Goal: Find specific page/section

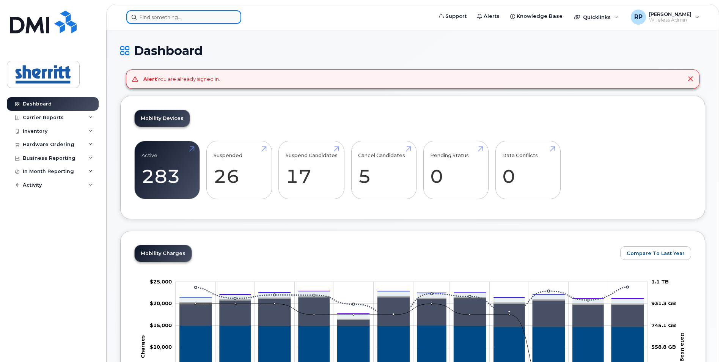
click at [176, 17] on input at bounding box center [183, 17] width 115 height 14
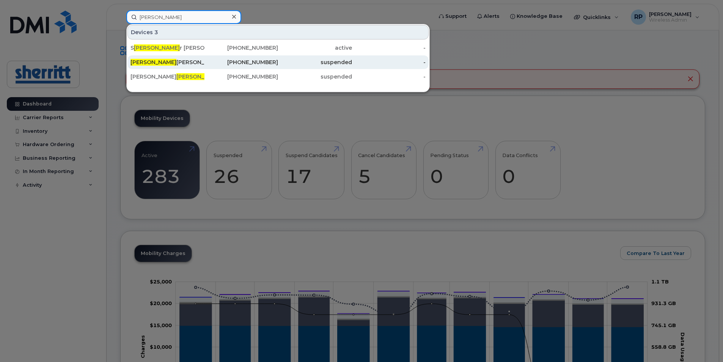
type input "[PERSON_NAME]"
click at [139, 62] on span "[PERSON_NAME]" at bounding box center [153, 62] width 46 height 7
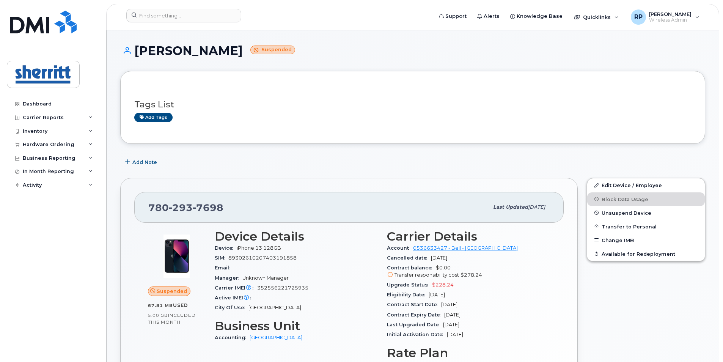
click at [245, 257] on span "89302610207403191858" at bounding box center [262, 258] width 68 height 6
click at [319, 264] on div "Email —" at bounding box center [296, 268] width 163 height 10
click at [178, 20] on input at bounding box center [183, 16] width 115 height 14
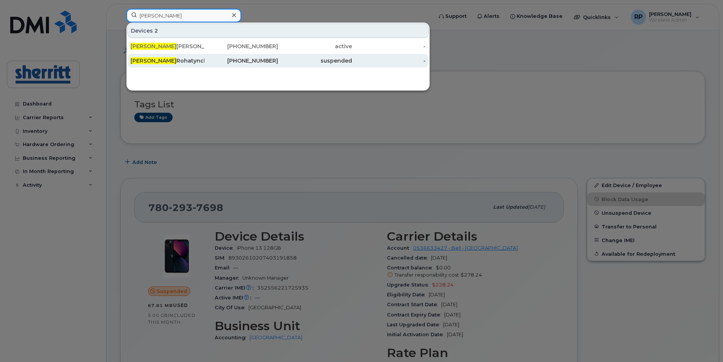
type input "bonnie"
click at [185, 58] on div "Bonnie Rohatynchuk" at bounding box center [167, 61] width 74 height 8
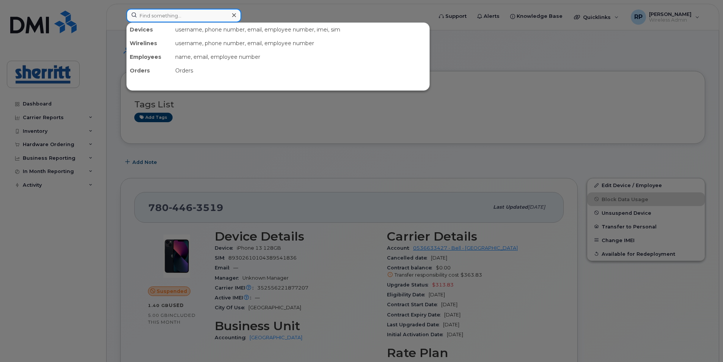
click at [177, 19] on input at bounding box center [183, 16] width 115 height 14
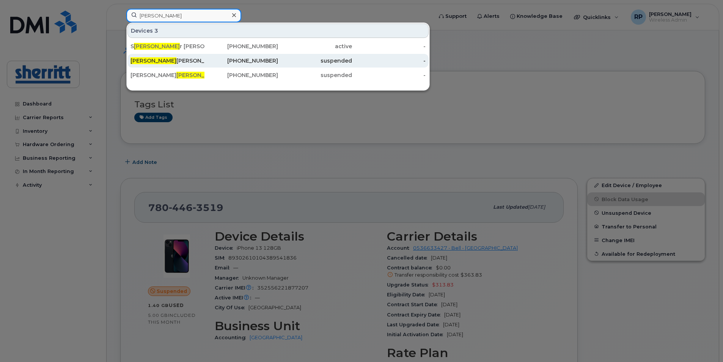
type input "[PERSON_NAME]"
click at [150, 59] on div "[PERSON_NAME]" at bounding box center [167, 61] width 74 height 8
